Goal: Task Accomplishment & Management: Complete application form

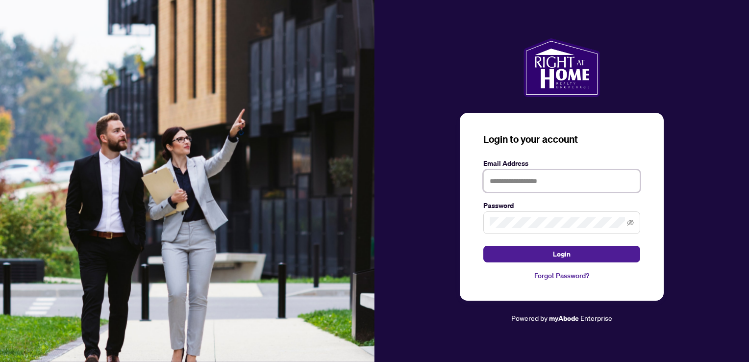
click at [502, 181] on input "text" at bounding box center [561, 181] width 157 height 23
type input "**********"
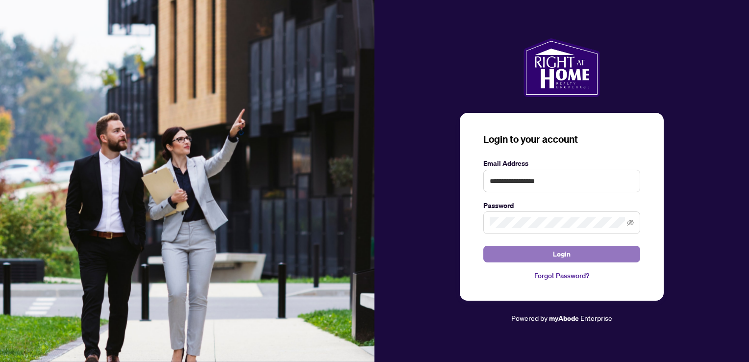
click at [551, 253] on button "Login" at bounding box center [561, 253] width 157 height 17
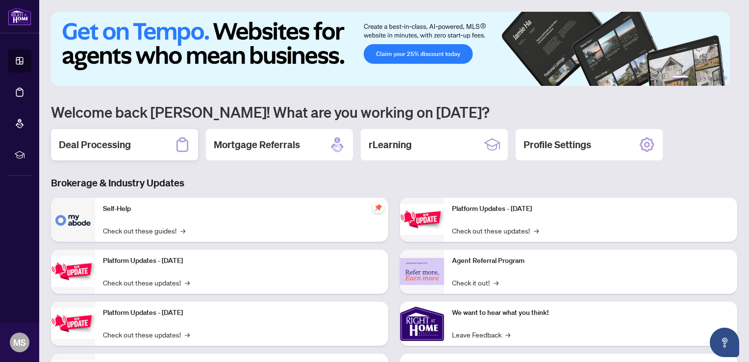
click at [102, 147] on h2 "Deal Processing" at bounding box center [95, 145] width 72 height 14
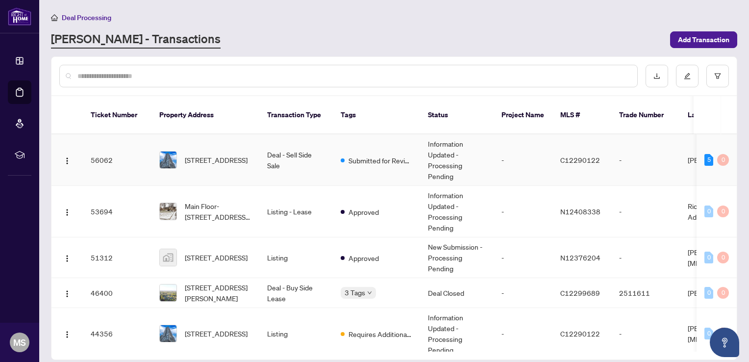
click at [270, 144] on td "Deal - Sell Side Sale" at bounding box center [296, 159] width 74 height 51
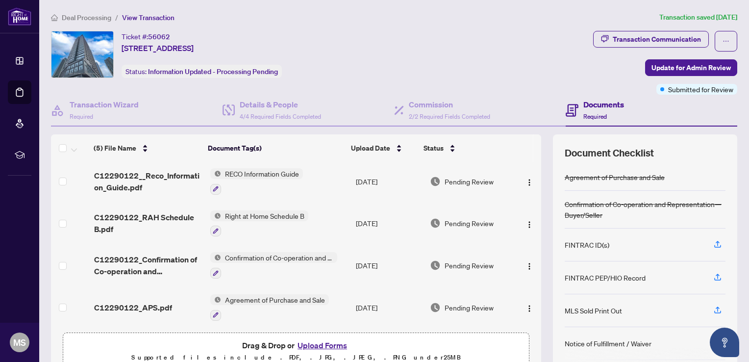
click at [337, 344] on button "Upload Forms" at bounding box center [321, 345] width 55 height 13
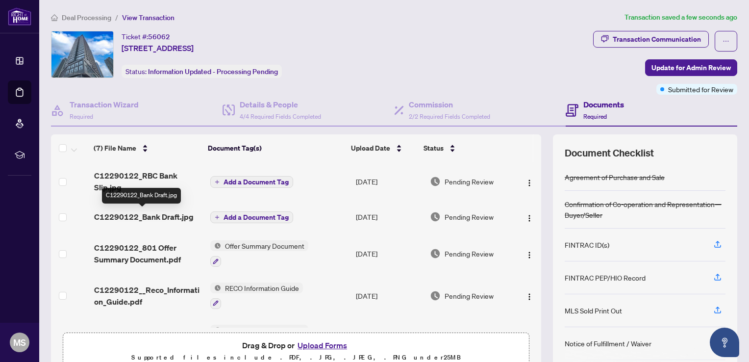
click at [159, 216] on span "C12290122_Bank Draft.jpg" at bounding box center [143, 217] width 99 height 12
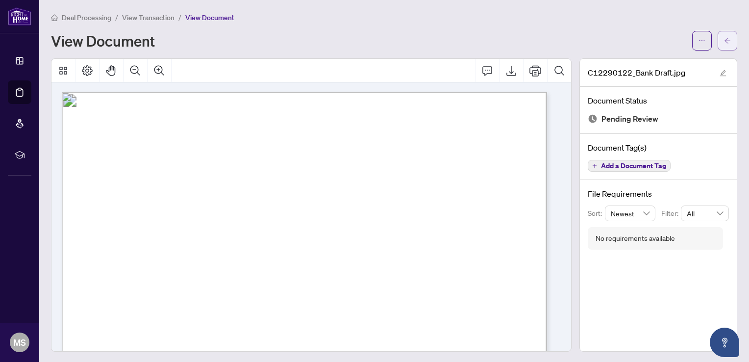
click at [724, 38] on icon "arrow-left" at bounding box center [727, 40] width 7 height 7
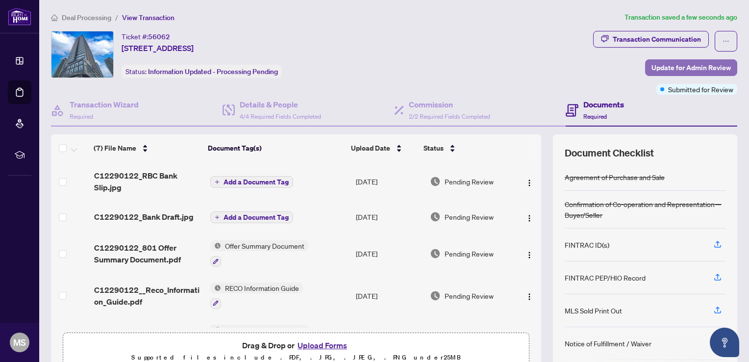
click at [686, 67] on span "Update for Admin Review" at bounding box center [690, 68] width 79 height 16
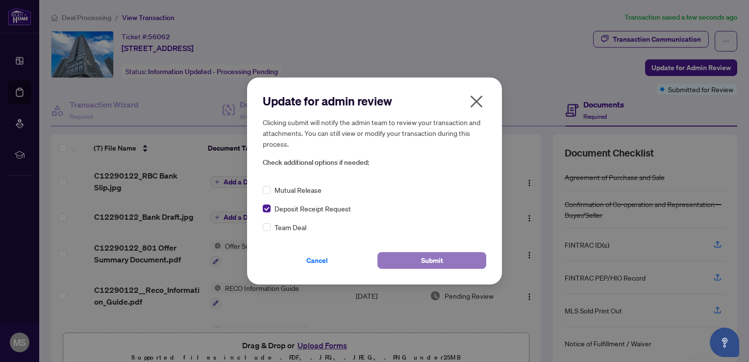
click at [441, 260] on span "Submit" at bounding box center [432, 260] width 22 height 16
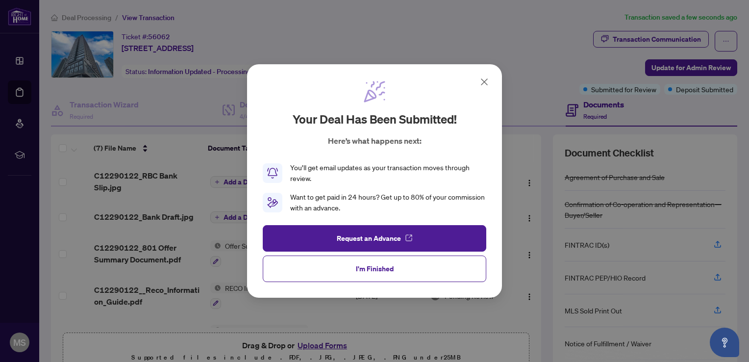
click at [392, 272] on span "I'm Finished" at bounding box center [375, 269] width 38 height 16
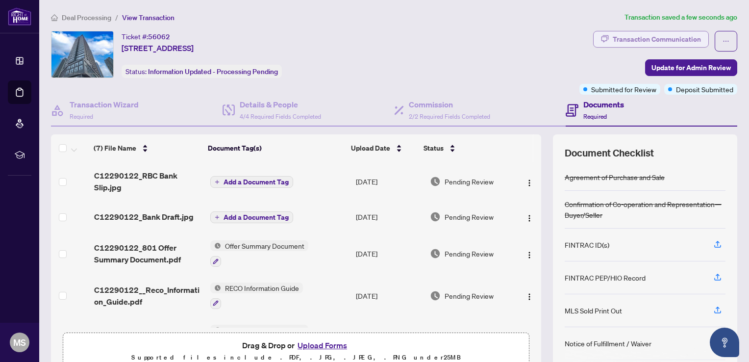
click at [677, 44] on div "Transaction Communication" at bounding box center [657, 39] width 88 height 16
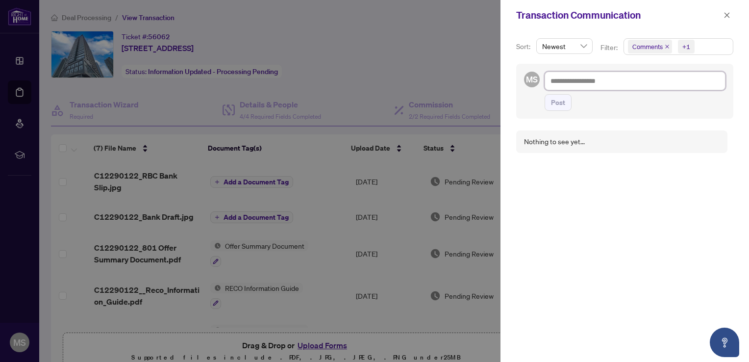
click at [564, 85] on textarea at bounding box center [634, 81] width 181 height 19
click at [564, 82] on textarea at bounding box center [634, 81] width 181 height 19
paste textarea "**********"
type textarea "**********"
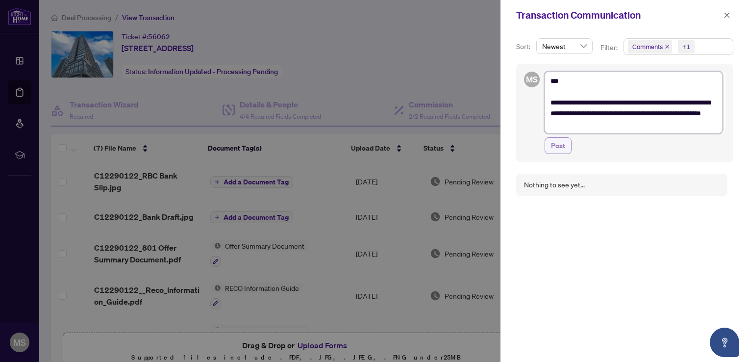
type textarea "**********"
click at [553, 144] on span "Post" at bounding box center [558, 146] width 14 height 16
type textarea "**********"
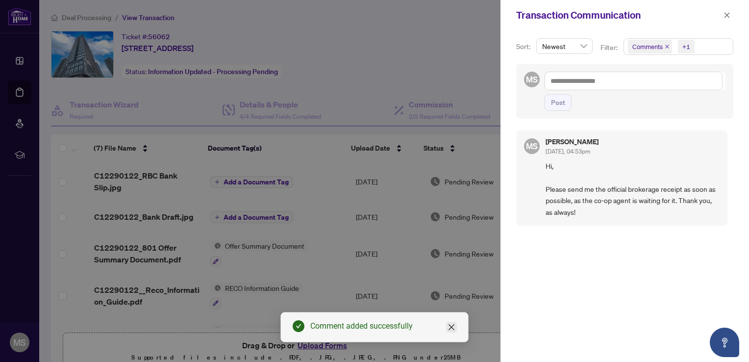
click at [449, 325] on icon "close" at bounding box center [451, 327] width 6 height 6
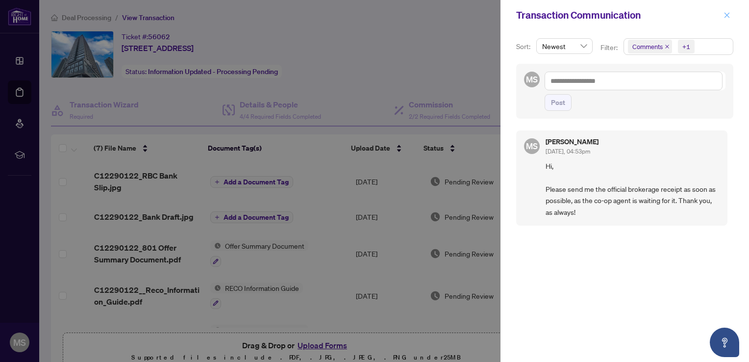
click at [725, 14] on icon "close" at bounding box center [726, 14] width 5 height 5
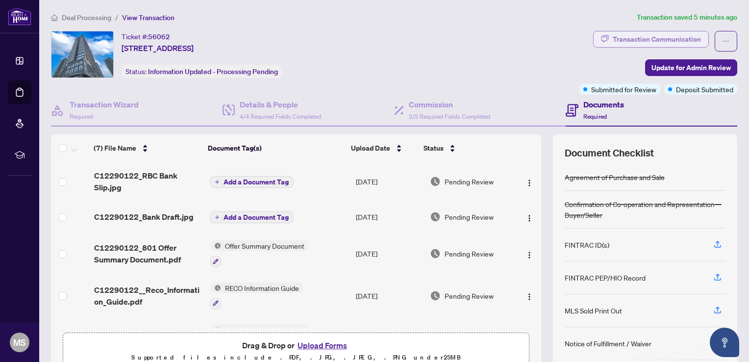
click at [619, 42] on div "Transaction Communication" at bounding box center [657, 39] width 88 height 16
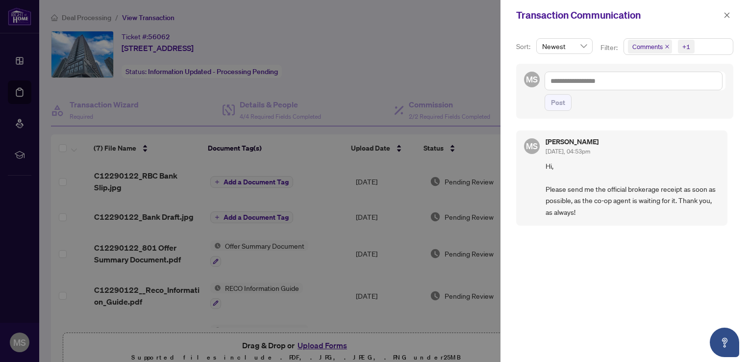
click at [461, 58] on div at bounding box center [374, 181] width 749 height 362
click at [727, 15] on icon "close" at bounding box center [726, 14] width 5 height 5
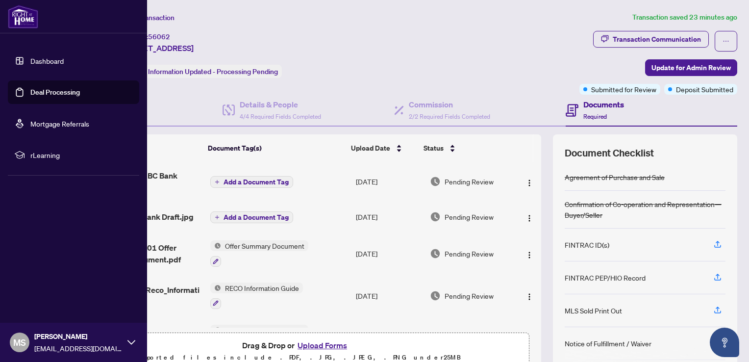
click at [129, 341] on icon at bounding box center [131, 342] width 8 height 8
click at [40, 285] on span "Logout" at bounding box center [39, 284] width 22 height 16
